Goal: Download file/media

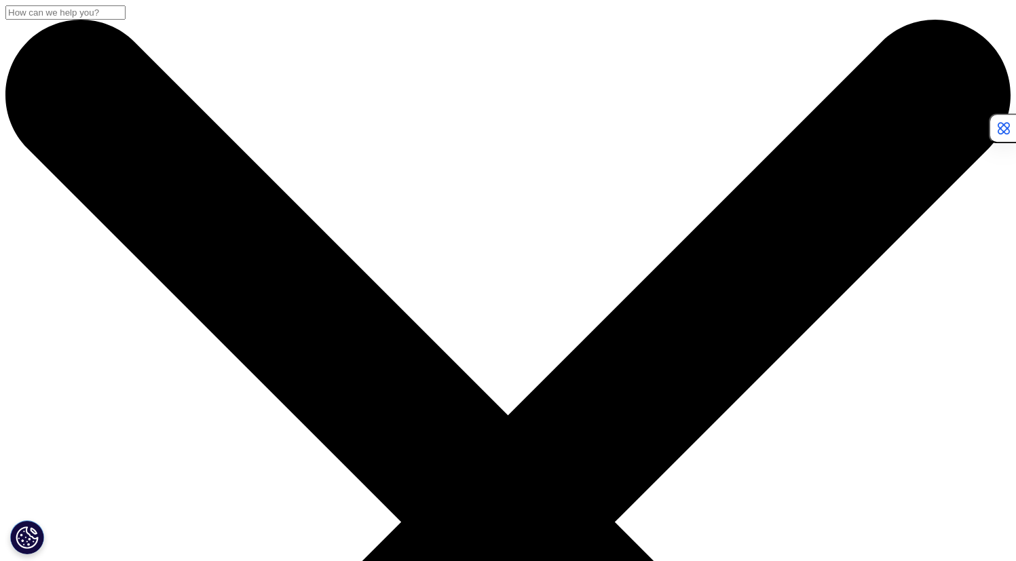
click at [48, 409] on input "I Accept" at bounding box center [26, 401] width 43 height 14
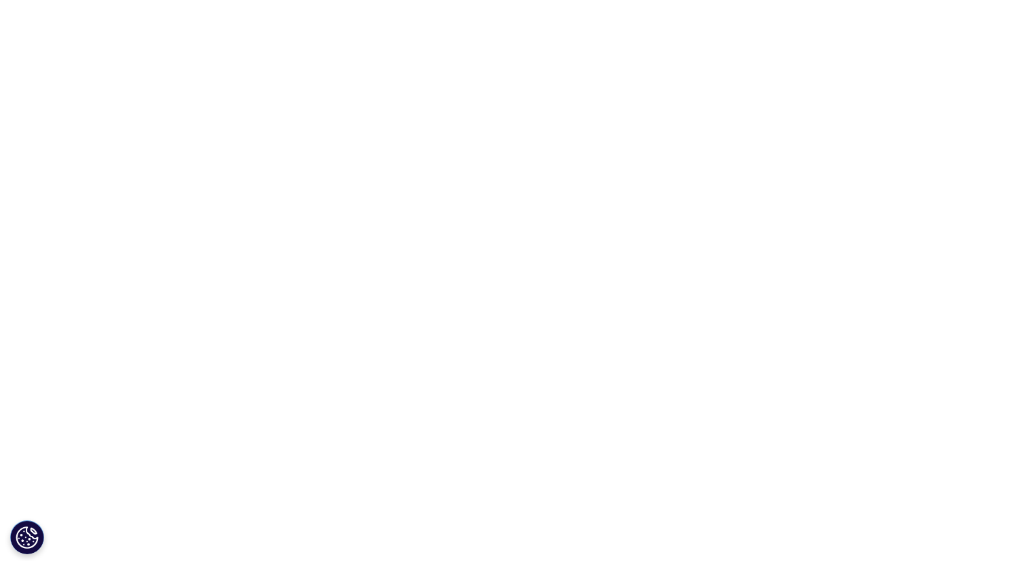
scroll to position [58, 0]
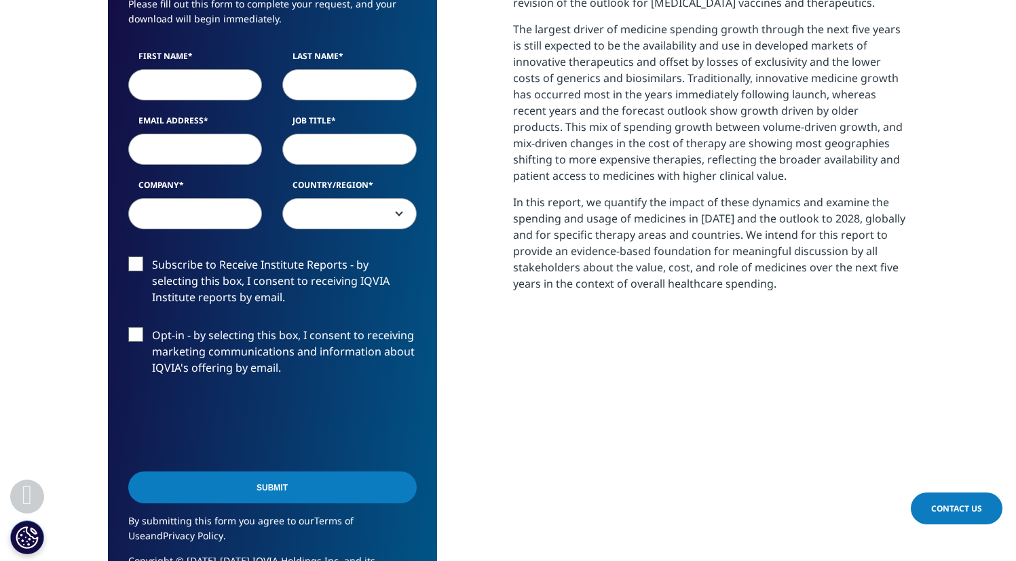
scroll to position [880, 0]
